Goal: Information Seeking & Learning: Learn about a topic

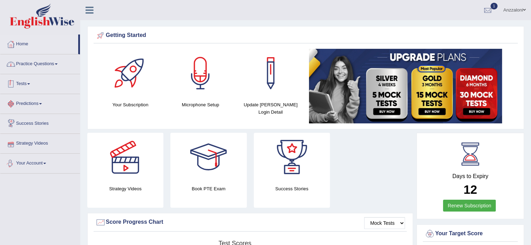
click at [37, 60] on link "Practice Questions" at bounding box center [40, 62] width 80 height 17
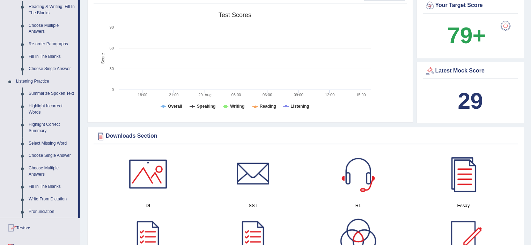
scroll to position [232, 0]
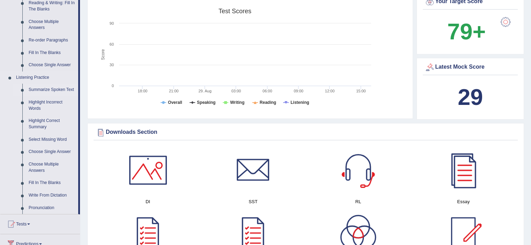
click at [41, 90] on link "Summarize Spoken Text" at bounding box center [51, 90] width 53 height 13
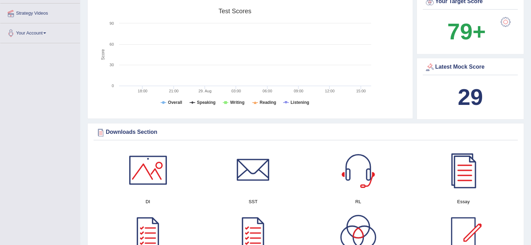
scroll to position [115, 0]
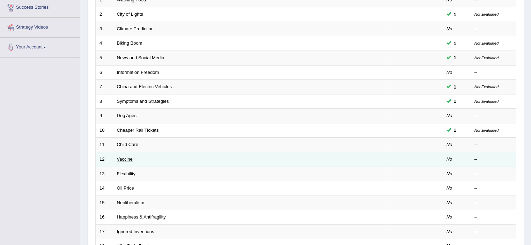
click at [126, 160] on link "Vaccine" at bounding box center [125, 159] width 16 height 5
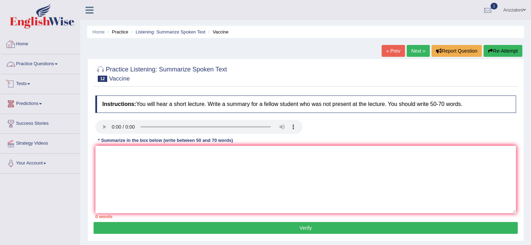
click at [22, 46] on link "Home" at bounding box center [40, 43] width 80 height 17
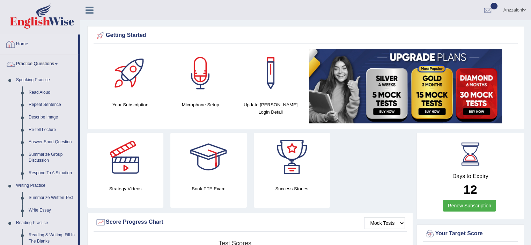
click at [35, 60] on link "Practice Questions" at bounding box center [39, 62] width 78 height 17
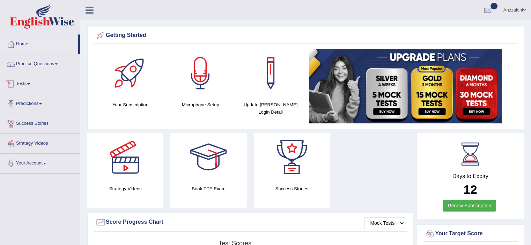
click at [29, 82] on link "Tests" at bounding box center [40, 82] width 80 height 17
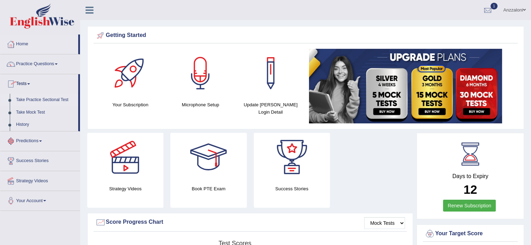
click at [36, 97] on link "Take Practice Sectional Test" at bounding box center [45, 100] width 65 height 13
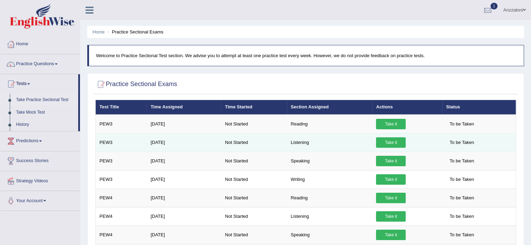
click at [391, 142] on link "Take it" at bounding box center [391, 143] width 30 height 10
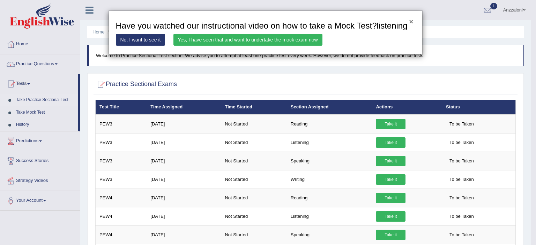
click at [409, 20] on button "×" at bounding box center [411, 21] width 4 height 7
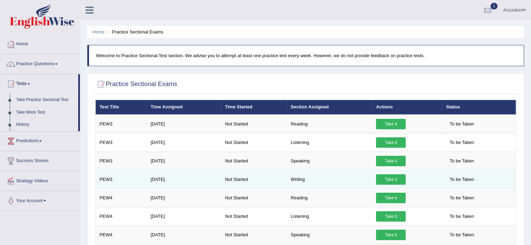
click at [402, 178] on link "Take it" at bounding box center [391, 180] width 30 height 10
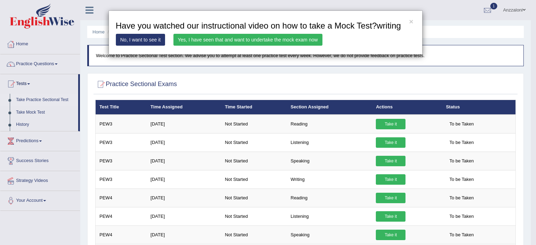
click at [235, 38] on link "Yes, I have seen that and want to undertake the mock exam now" at bounding box center [247, 40] width 149 height 12
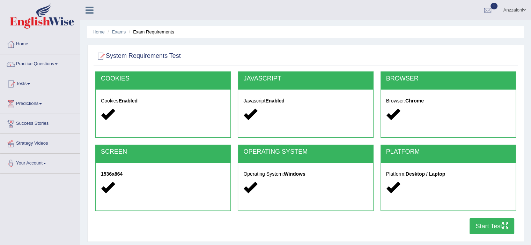
click at [505, 223] on icon "button" at bounding box center [505, 226] width 6 height 6
